Goal: Find specific page/section: Find specific page/section

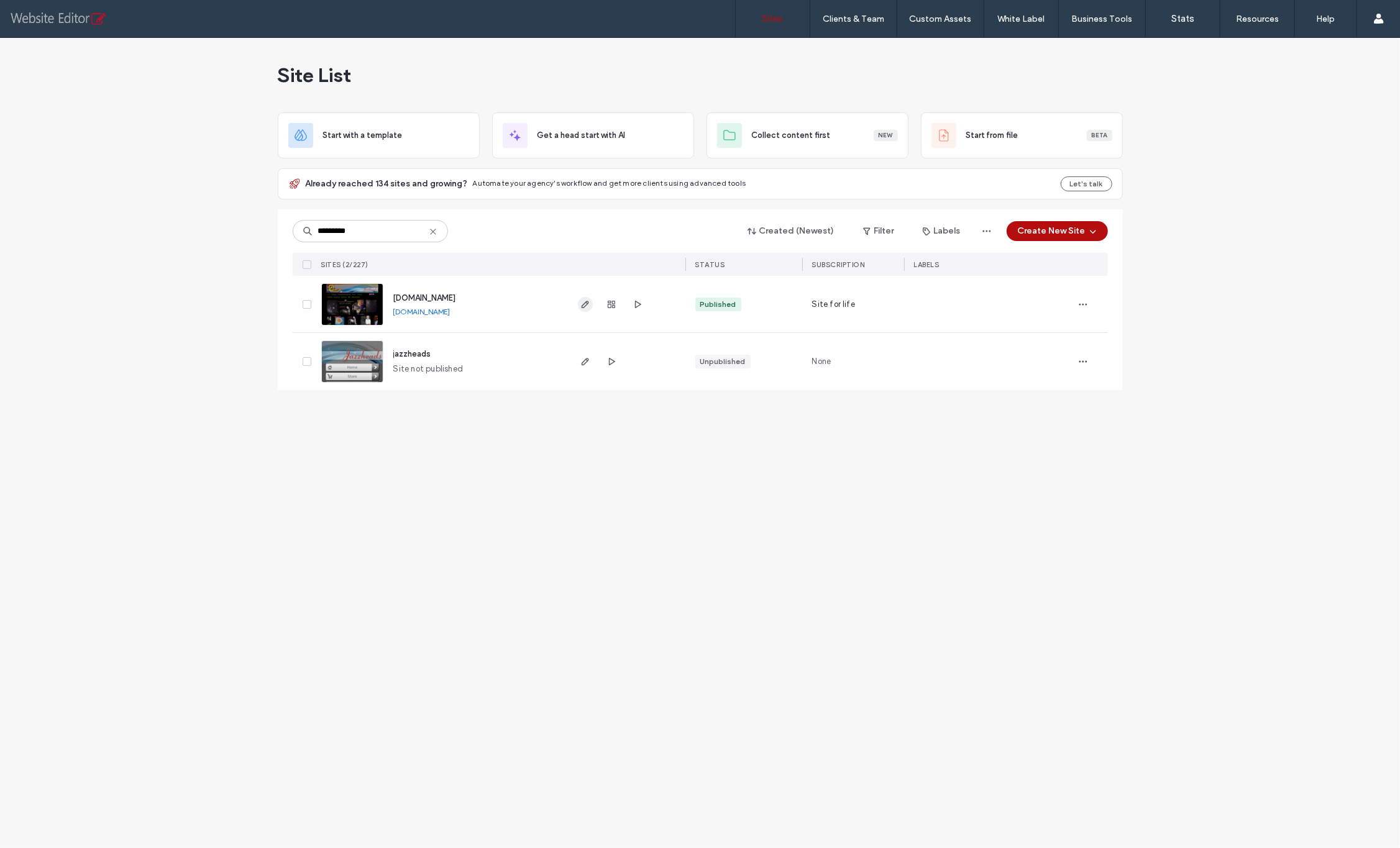
type input "*********"
click at [587, 306] on icon "button" at bounding box center [585, 304] width 10 height 10
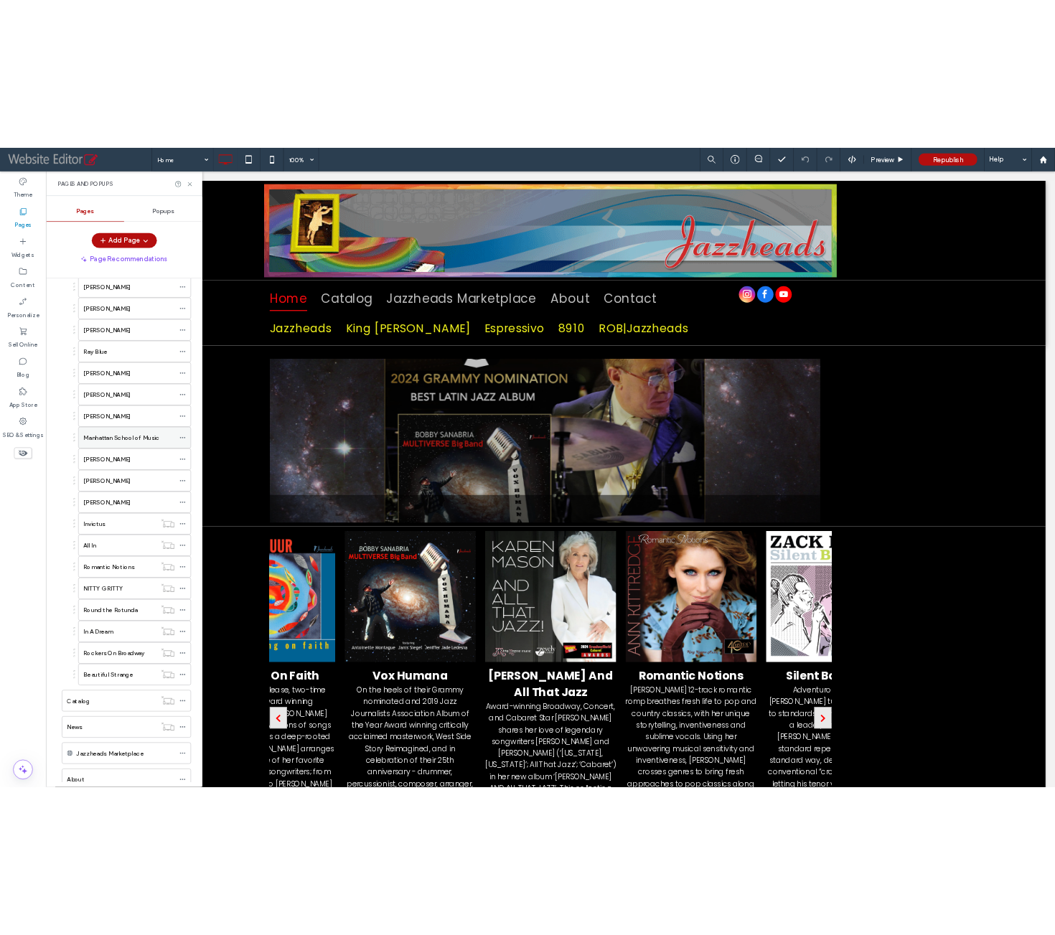
scroll to position [250, 0]
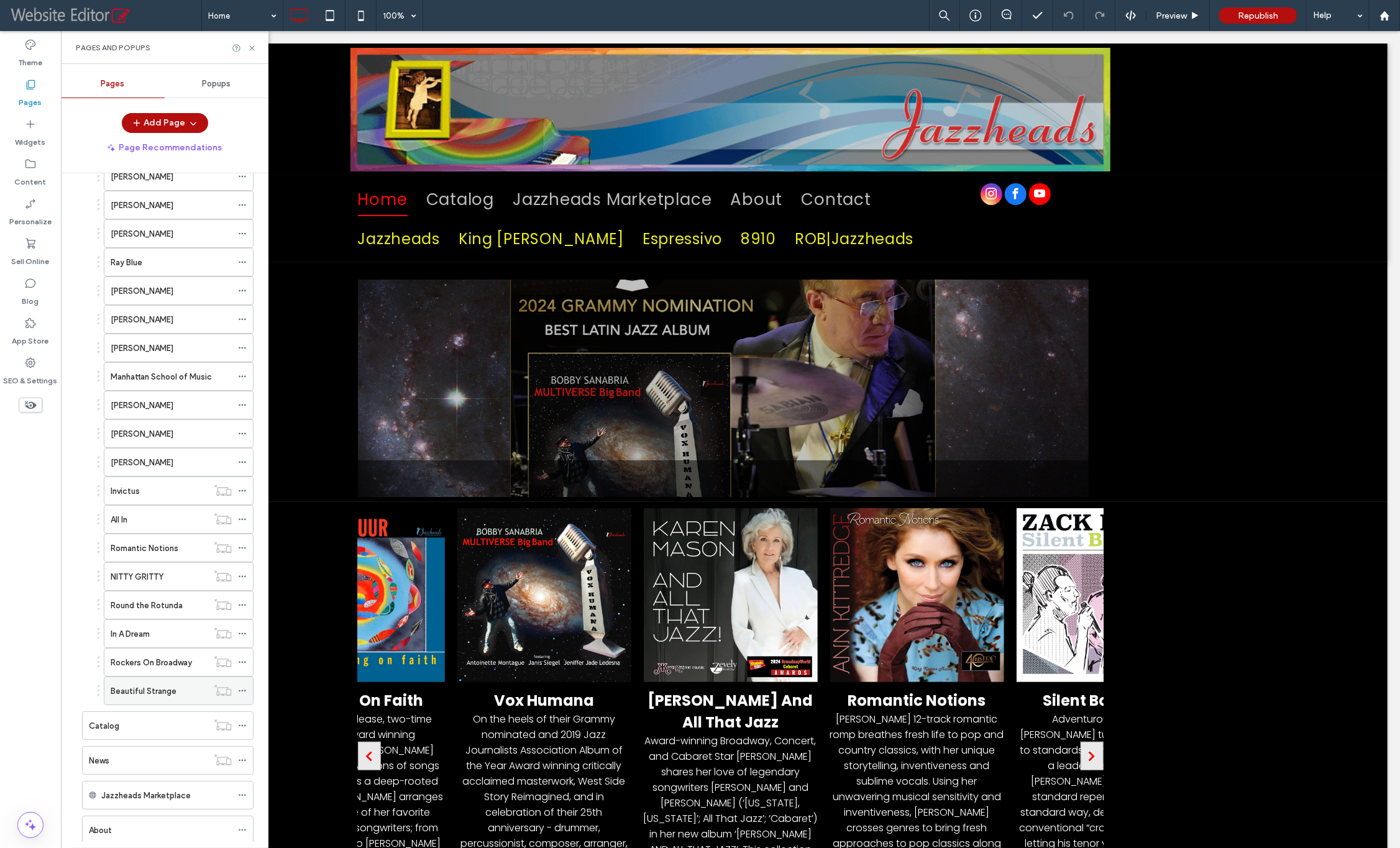
click at [157, 681] on label "Beautiful Strange" at bounding box center [144, 691] width 66 height 22
